Goal: Download file/media

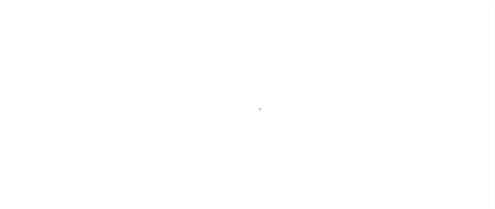
scroll to position [47, 0]
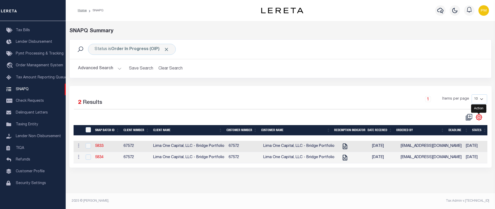
click at [479, 119] on icon "" at bounding box center [479, 117] width 7 height 7
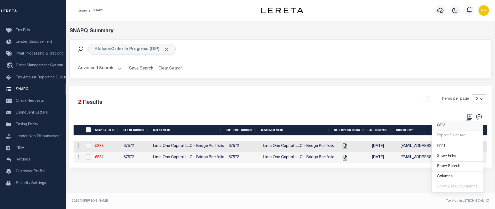
click at [444, 126] on span "CSV" at bounding box center [441, 126] width 8 height 4
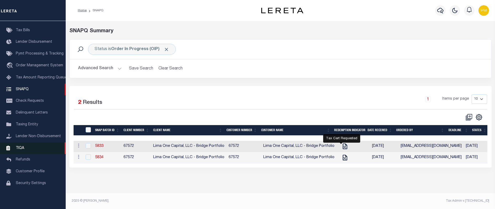
click at [22, 147] on span "TIQA" at bounding box center [20, 148] width 8 height 4
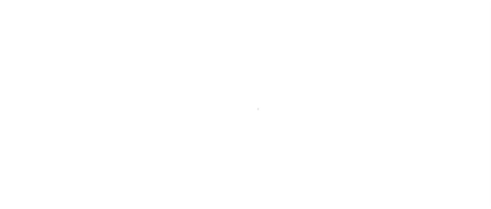
scroll to position [47, 0]
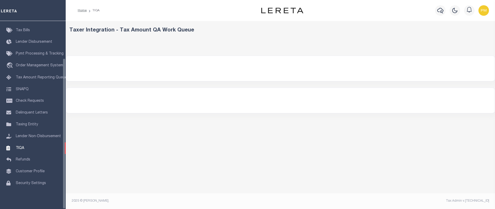
select select "200"
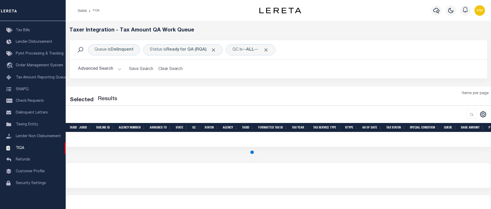
select select "200"
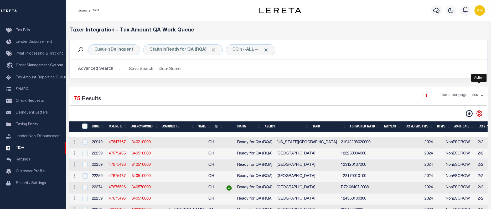
click at [480, 115] on icon "" at bounding box center [479, 113] width 2 height 2
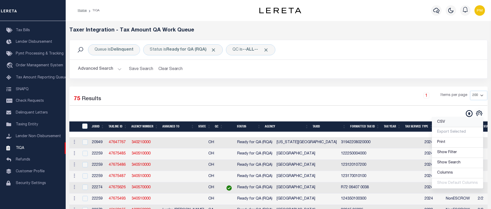
click at [443, 123] on span "CSV" at bounding box center [441, 122] width 8 height 4
